Goal: Information Seeking & Learning: Learn about a topic

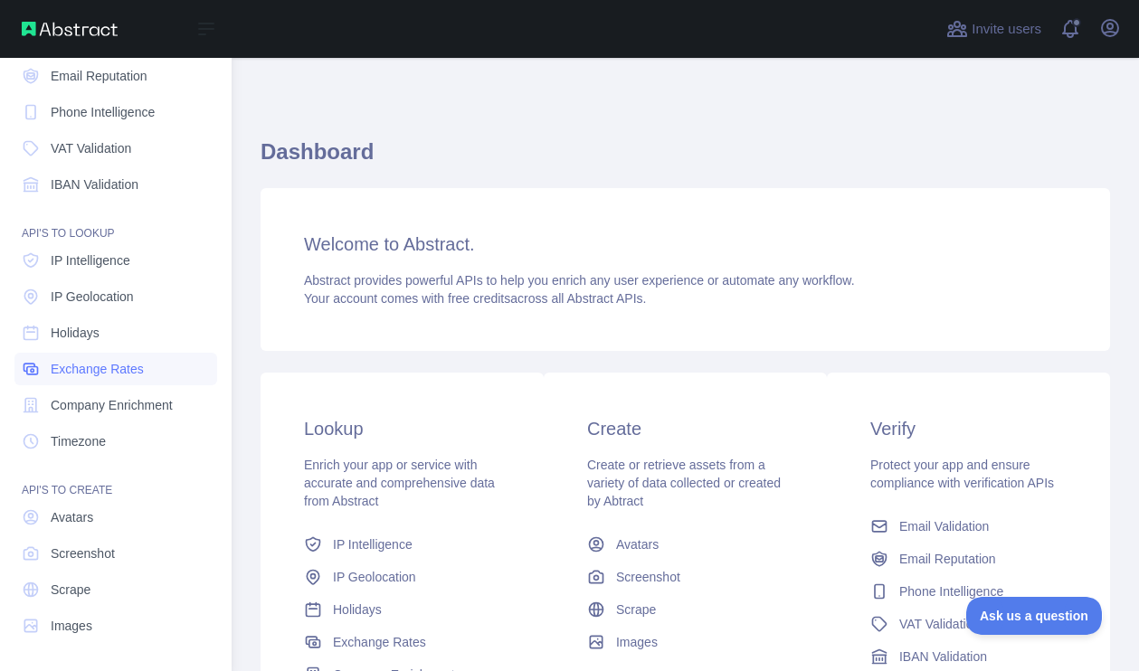
scroll to position [124, 0]
click at [102, 553] on span "Screenshot" at bounding box center [83, 555] width 64 height 18
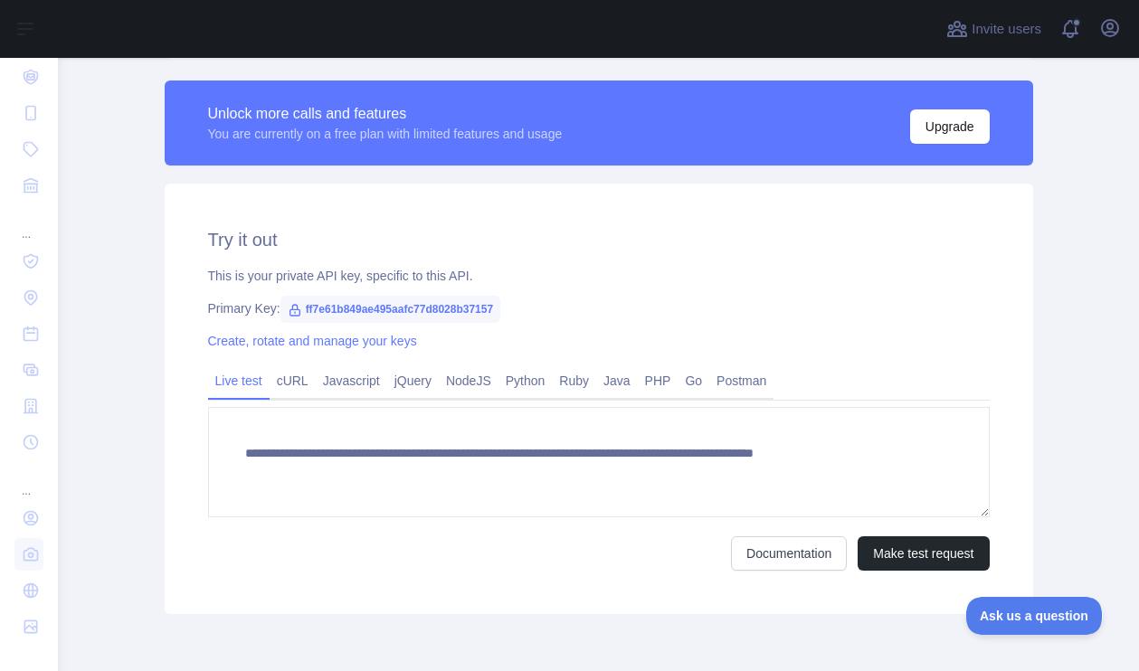
scroll to position [493, 0]
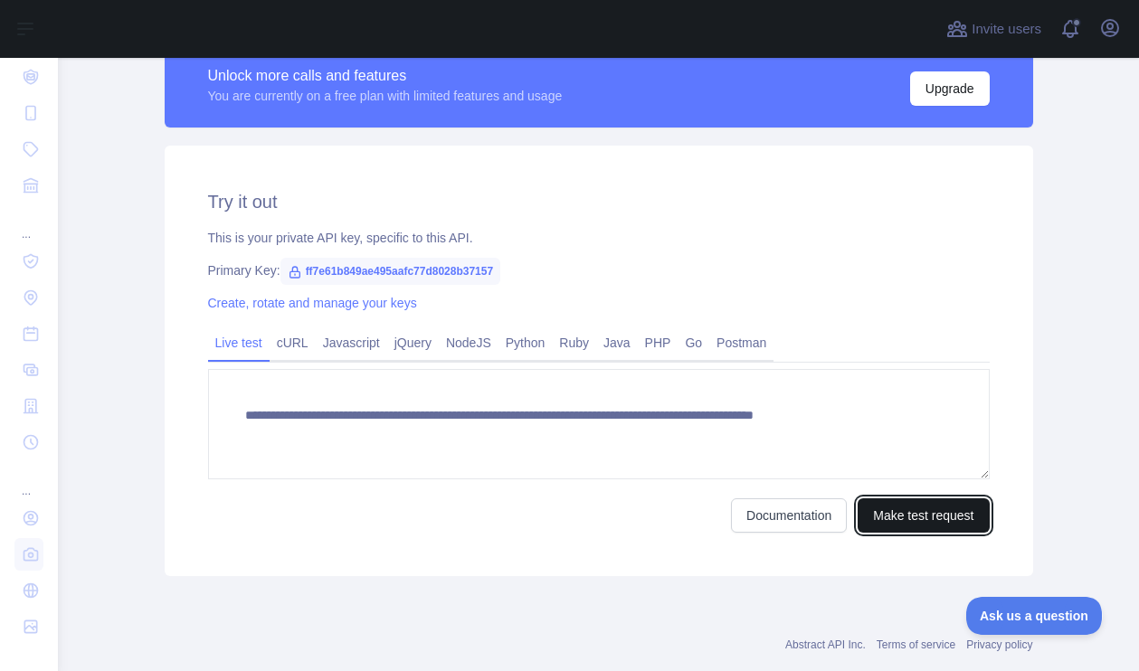
click at [908, 512] on button "Make test request" at bounding box center [923, 516] width 131 height 34
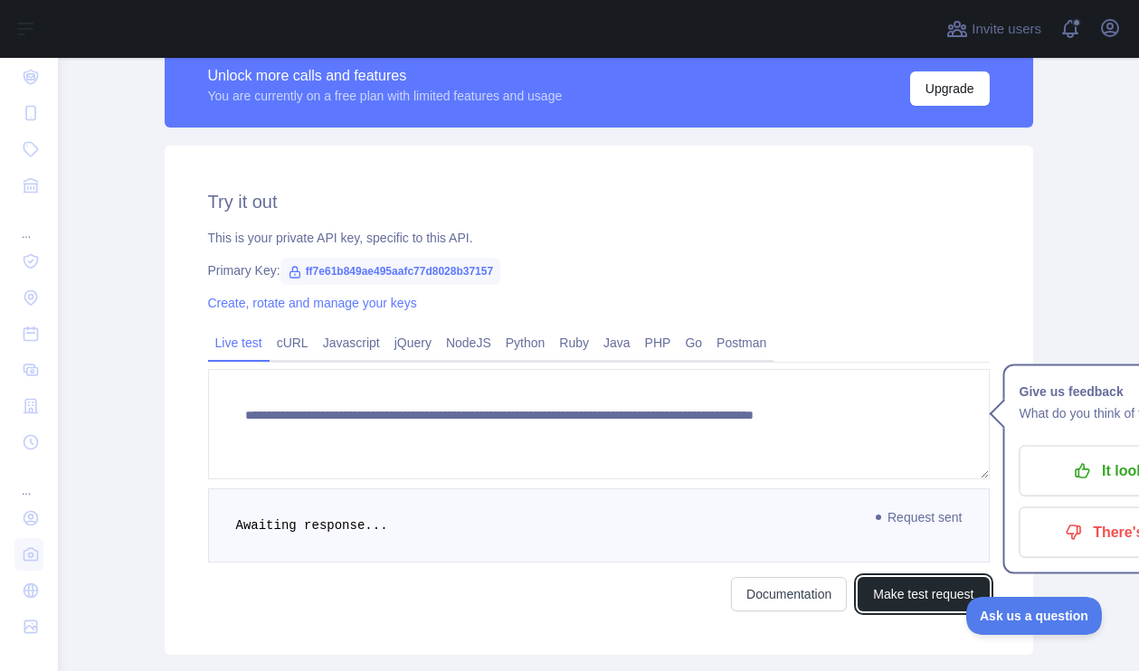
scroll to position [0, 0]
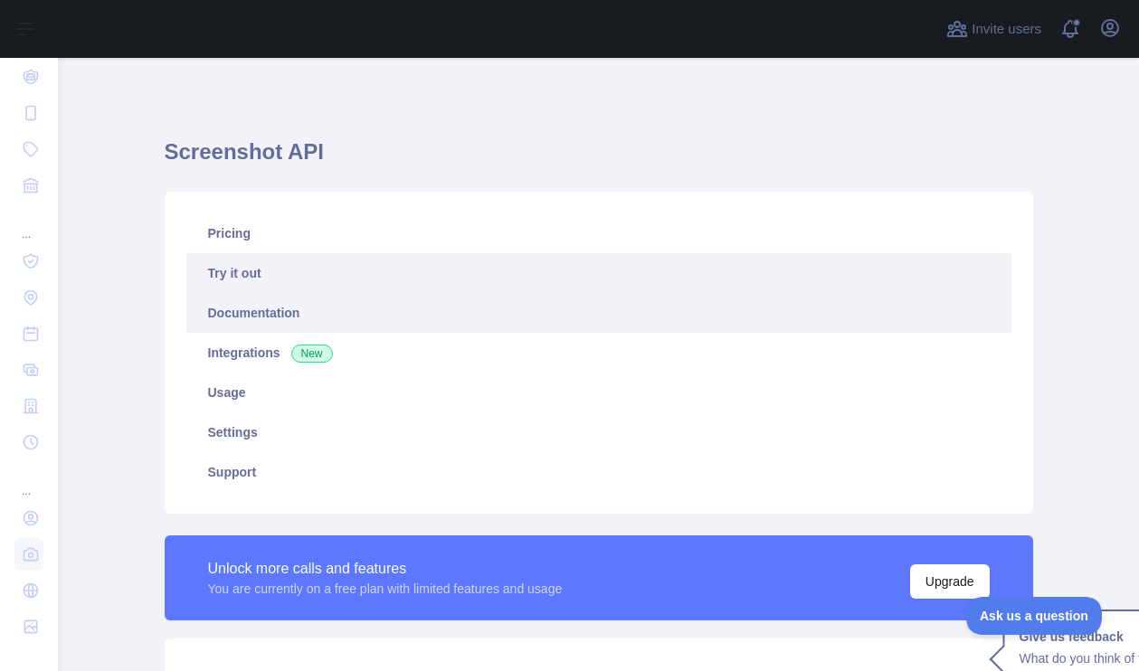
click at [252, 312] on link "Documentation" at bounding box center [598, 313] width 825 height 40
click at [250, 310] on link "Documentation" at bounding box center [598, 313] width 825 height 40
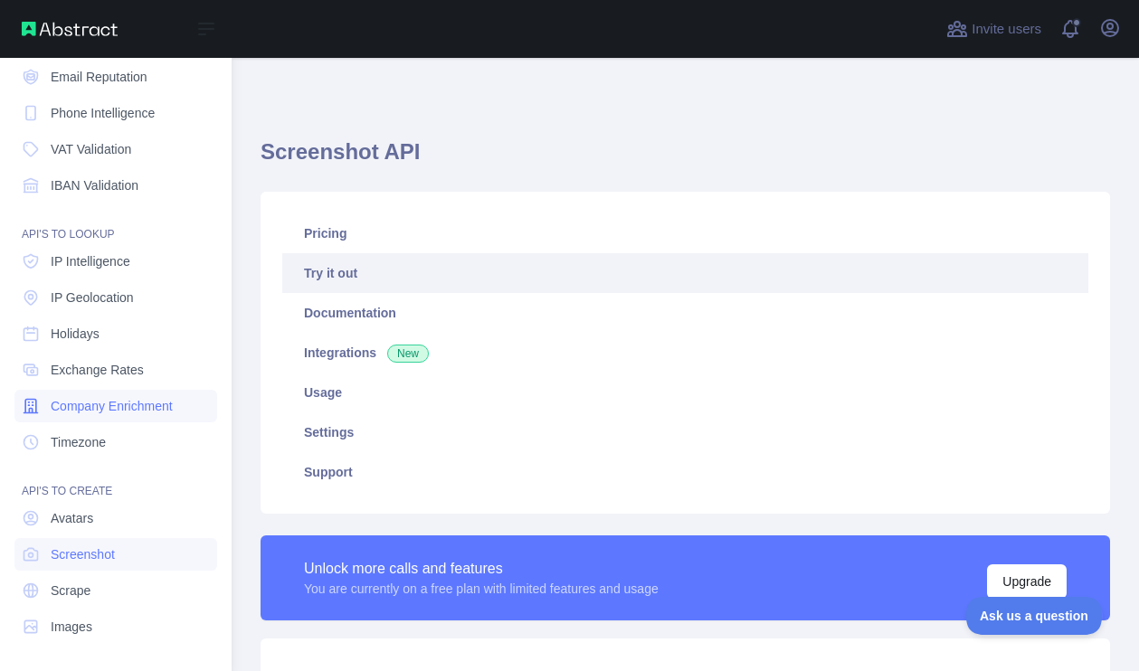
click at [117, 400] on span "Company Enrichment" at bounding box center [112, 406] width 122 height 18
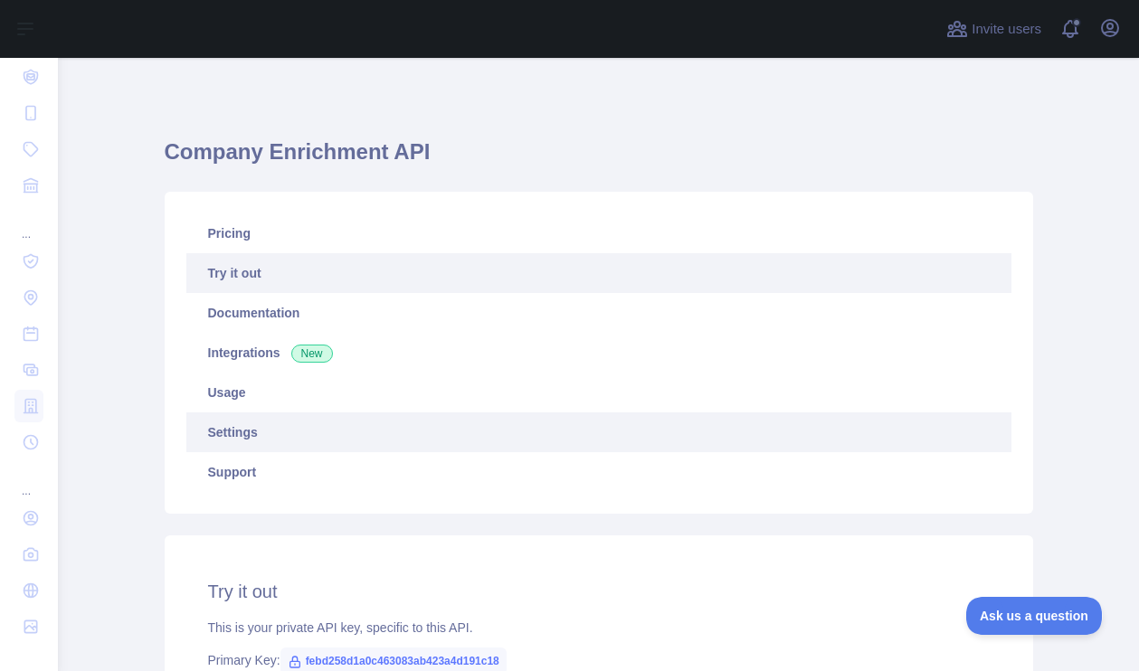
scroll to position [12, 0]
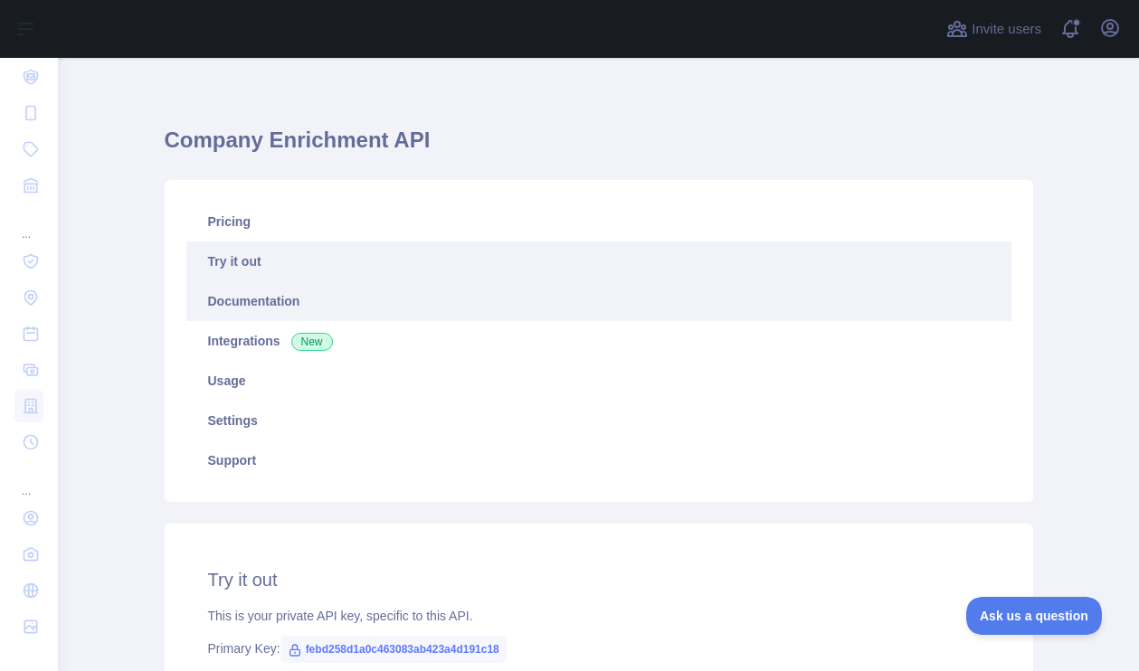
click at [291, 293] on link "Documentation" at bounding box center [598, 301] width 825 height 40
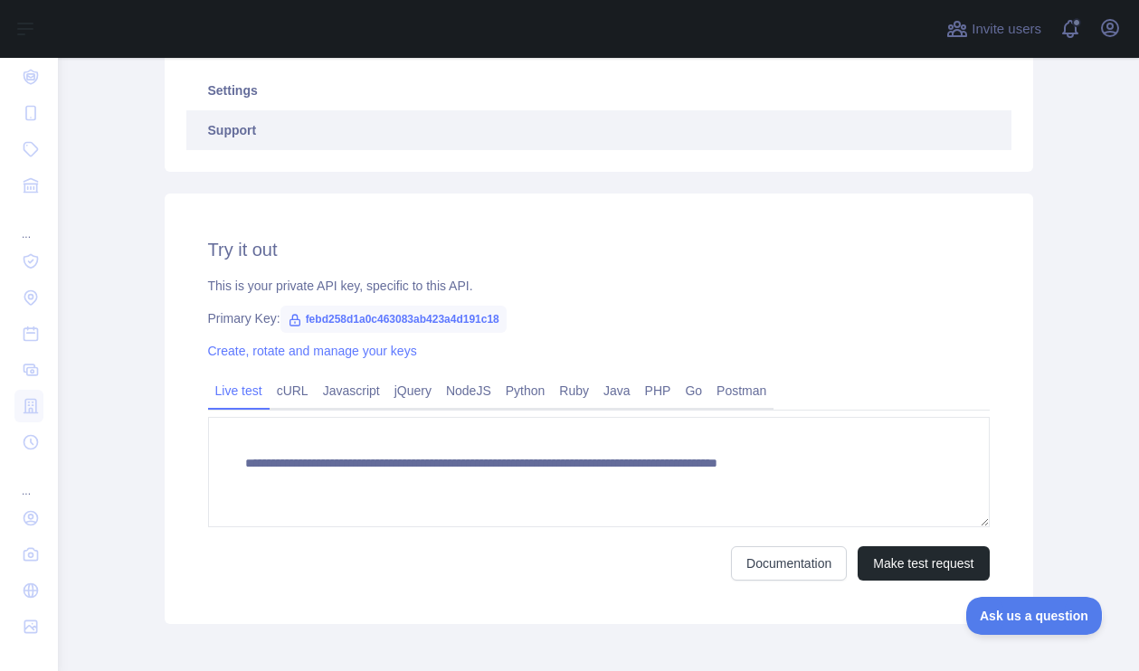
scroll to position [429, 0]
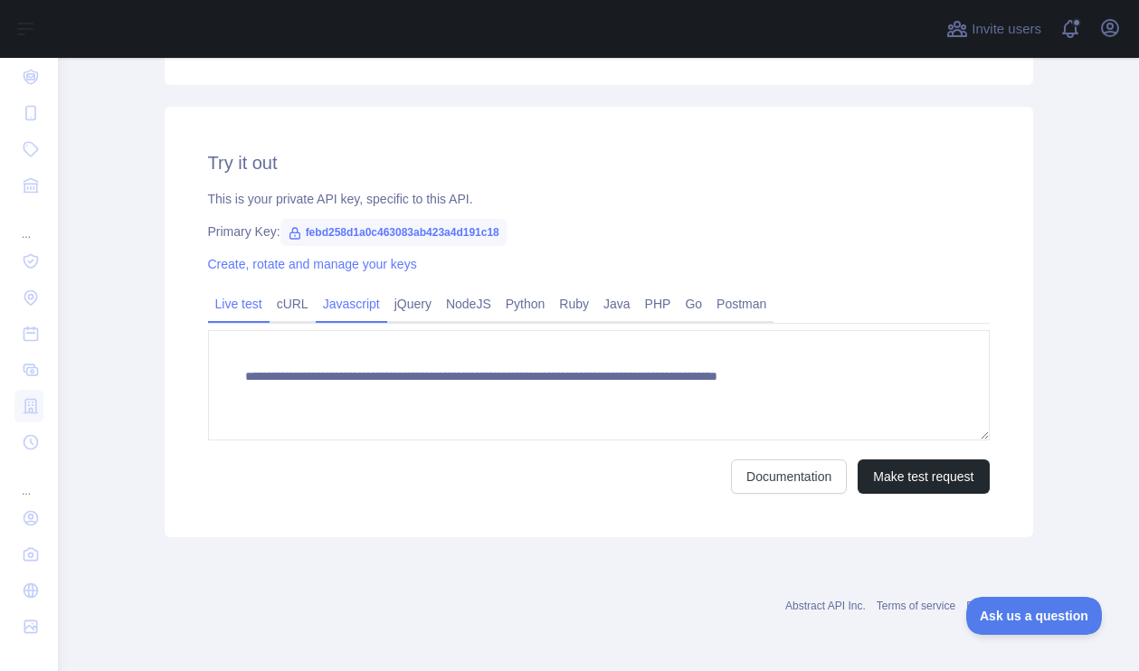
click at [368, 310] on link "Javascript" at bounding box center [351, 304] width 71 height 29
